Goal: Check status: Check status

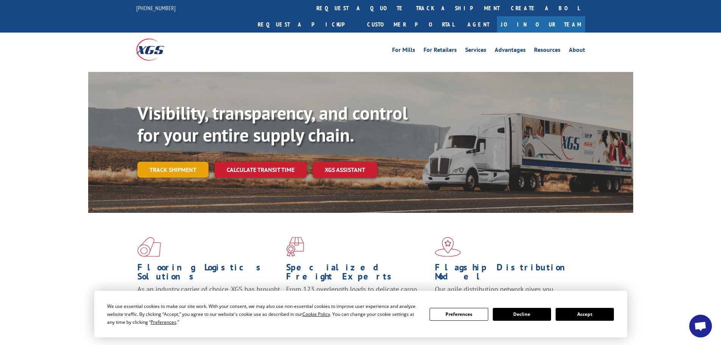
click at [185, 162] on link "Track shipment" at bounding box center [172, 170] width 71 height 16
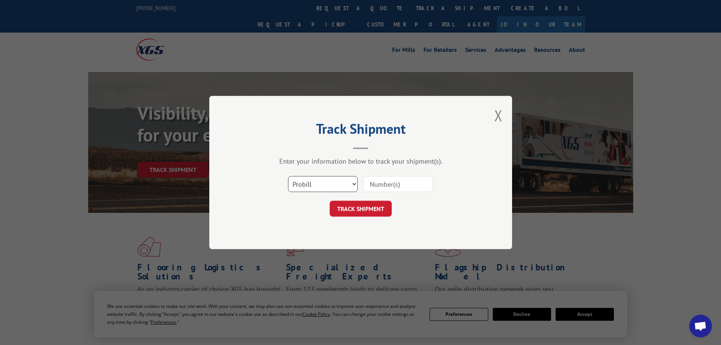
click at [334, 185] on select "Select category... Probill BOL PO" at bounding box center [323, 184] width 70 height 16
select select "po"
click at [288, 176] on select "Select category... Probill BOL PO" at bounding box center [323, 184] width 70 height 16
click at [384, 179] on input at bounding box center [398, 184] width 70 height 16
paste input "87579911"
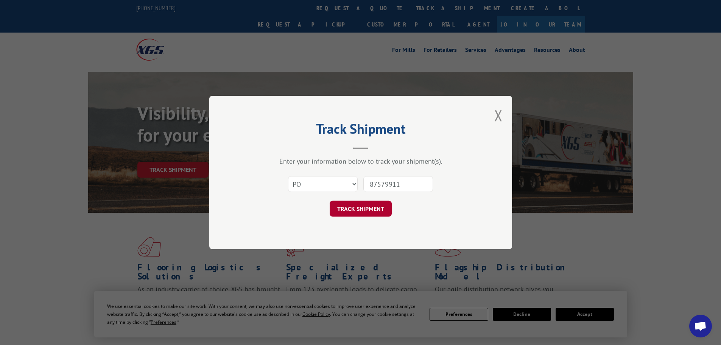
type input "87579911"
click at [382, 210] on button "TRACK SHIPMENT" at bounding box center [361, 209] width 62 height 16
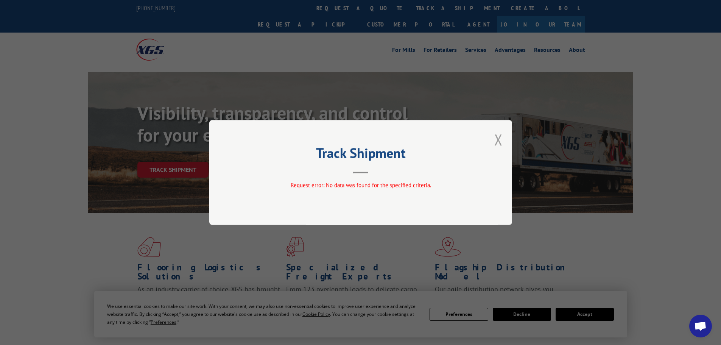
click at [495, 136] on button "Close modal" at bounding box center [498, 139] width 8 height 20
